Goal: Information Seeking & Learning: Learn about a topic

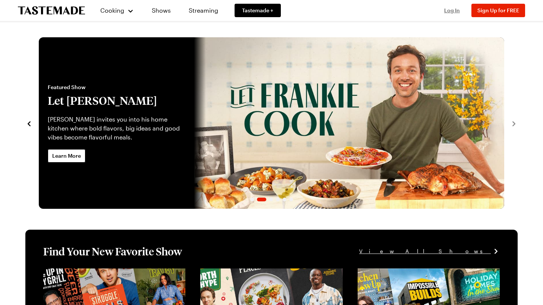
click at [453, 9] on span "Log In" at bounding box center [452, 10] width 16 height 6
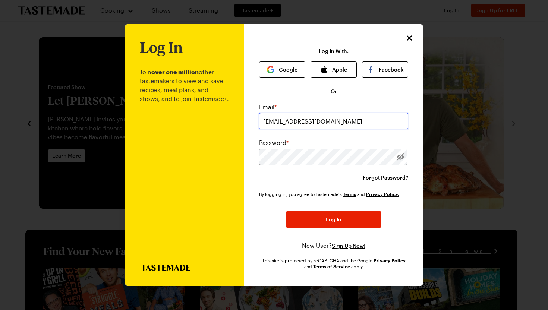
type input "[EMAIL_ADDRESS][DOMAIN_NAME]"
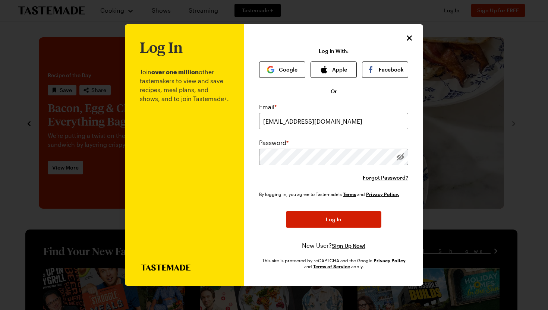
click at [322, 220] on button "Log In" at bounding box center [333, 219] width 95 height 16
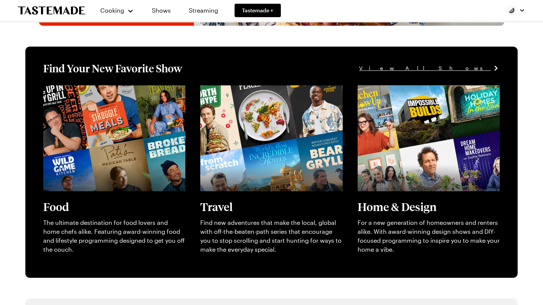
scroll to position [195, 0]
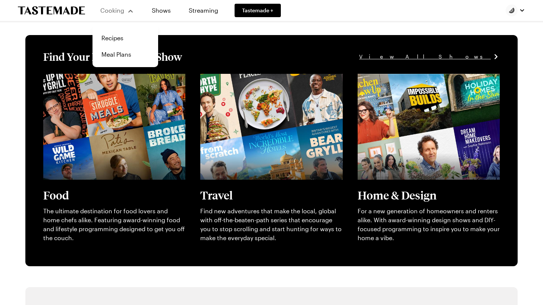
click at [128, 9] on div "Cooking" at bounding box center [117, 10] width 34 height 9
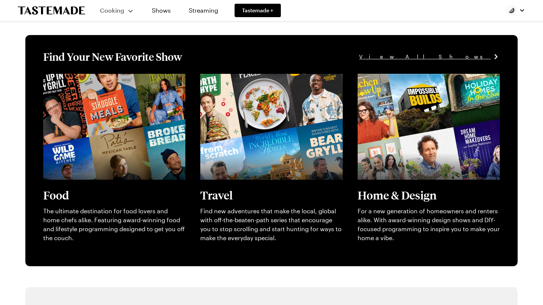
click at [131, 11] on div "Cooking" at bounding box center [117, 10] width 34 height 9
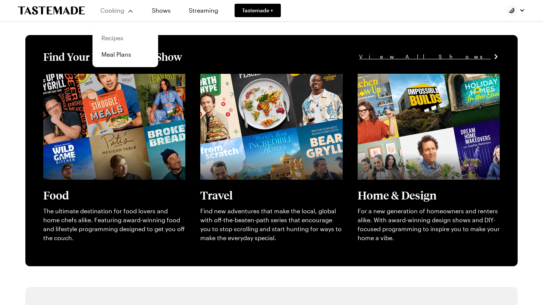
click at [117, 38] on link "Recipes" at bounding box center [125, 38] width 57 height 16
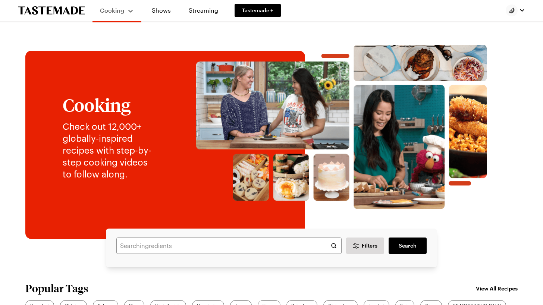
click at [506, 47] on img at bounding box center [341, 127] width 337 height 164
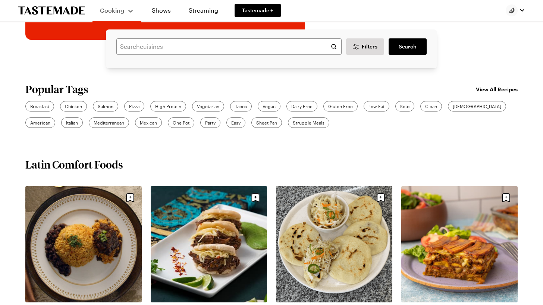
scroll to position [192, 0]
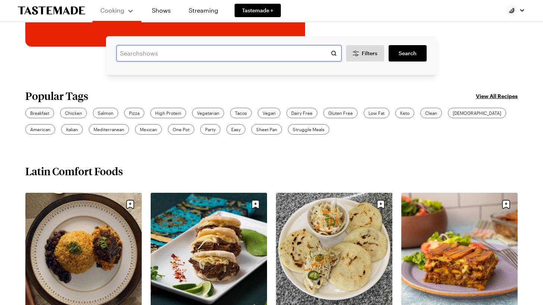
click at [126, 54] on input "text" at bounding box center [228, 53] width 225 height 16
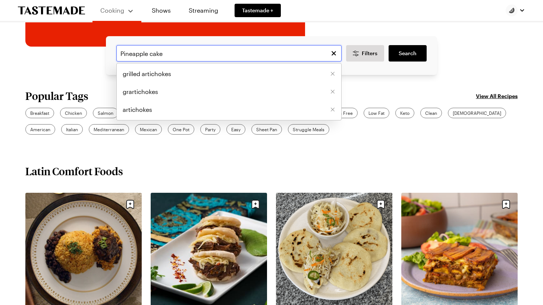
type input "Pineapple cake"
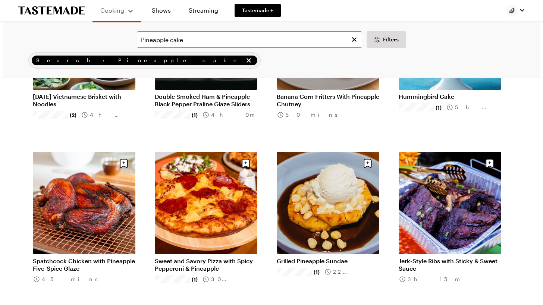
scroll to position [489, 0]
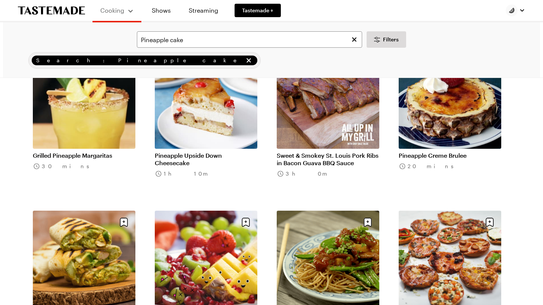
scroll to position [1411, 0]
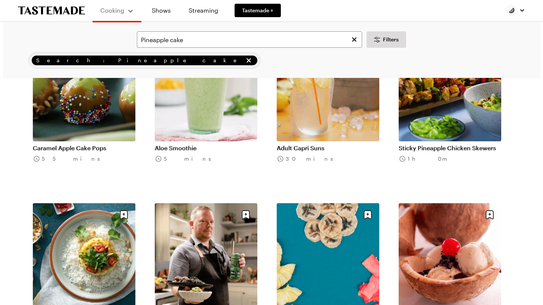
scroll to position [2468, 0]
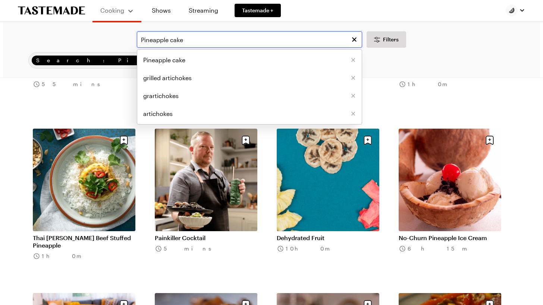
click at [142, 39] on input "Pineapple cake" at bounding box center [249, 39] width 225 height 16
type input "BBQ Pineapple cake"
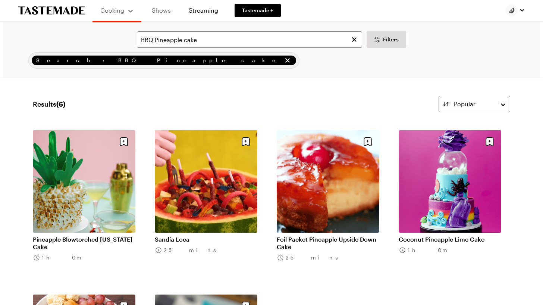
click at [153, 11] on link "Shows" at bounding box center [161, 10] width 34 height 21
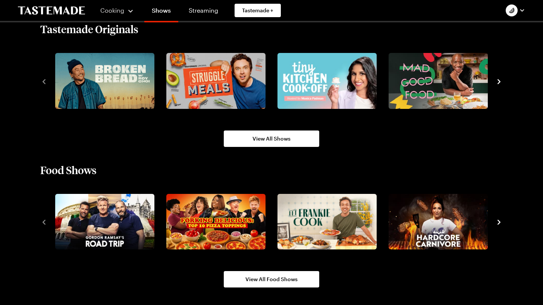
scroll to position [534, 0]
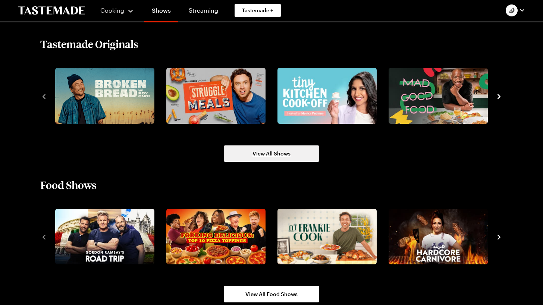
click at [291, 152] on link "View All Shows" at bounding box center [271, 153] width 95 height 16
